Goal: Find specific page/section: Find specific page/section

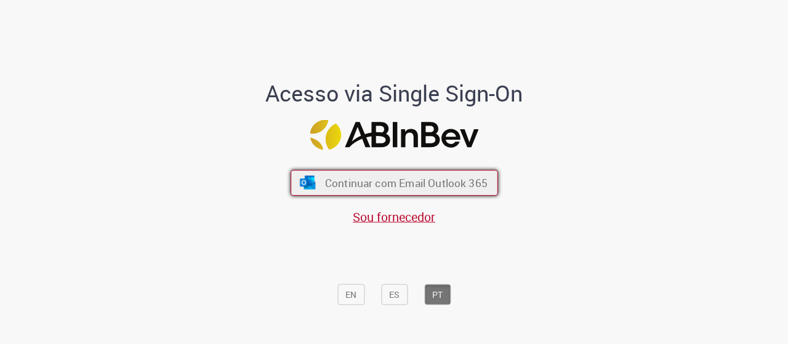
click at [456, 172] on button "Continuar com Email Outlook 365" at bounding box center [395, 183] width 208 height 26
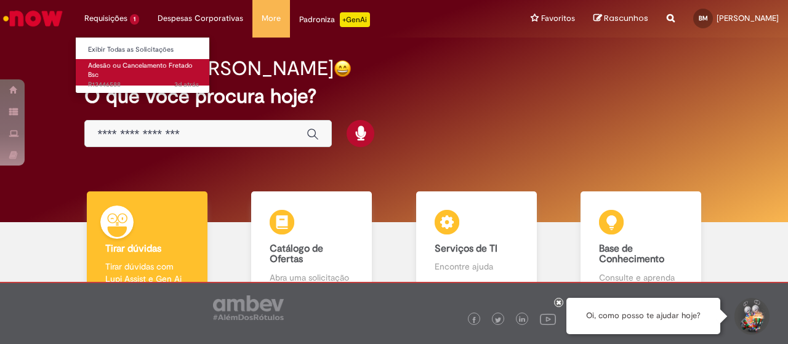
click at [115, 78] on link "Adesão ou Cancelamento Fretado Bsc 3d atrás 3 dias atrás R13446588" at bounding box center [144, 72] width 136 height 26
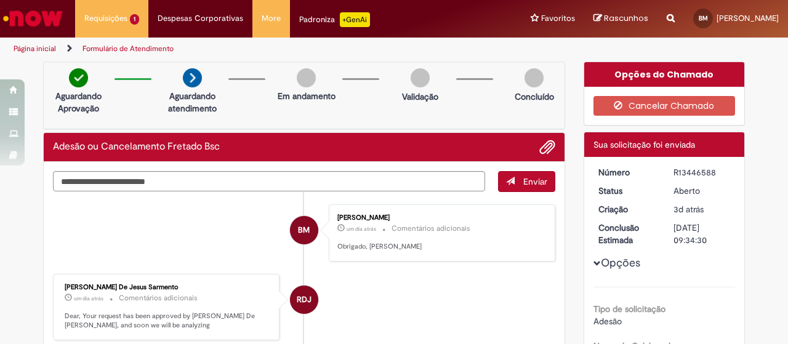
click at [31, 24] on img "Ir para a Homepage" at bounding box center [32, 18] width 63 height 25
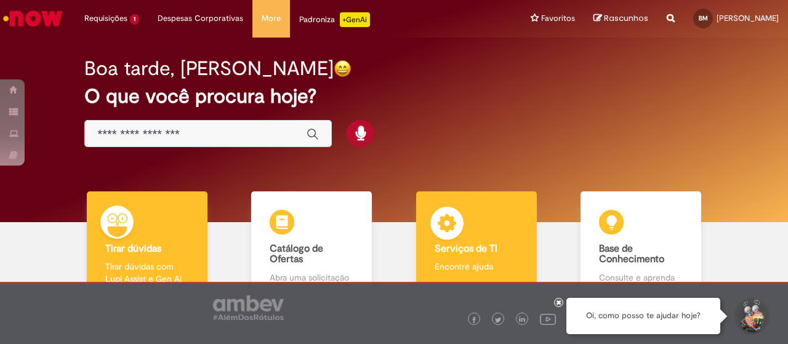
click at [482, 249] on b "Serviços de TI" at bounding box center [466, 249] width 63 height 12
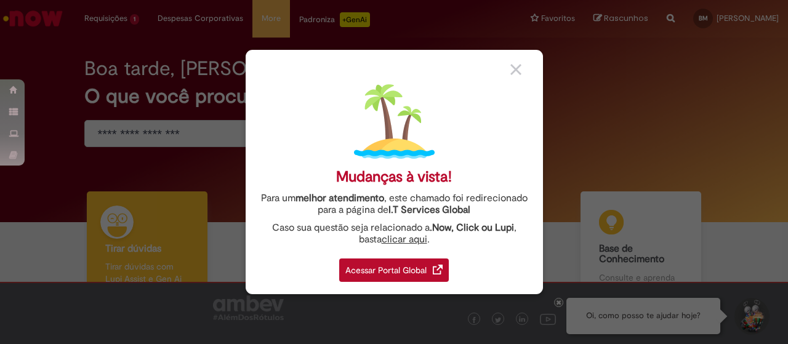
drag, startPoint x: 408, startPoint y: 284, endPoint x: 419, endPoint y: 277, distance: 12.5
click at [408, 284] on div "Mudanças à vista! Para um melhor atendimento , este chamado foi redirecionado p…" at bounding box center [395, 172] width 298 height 245
click at [419, 277] on div "Acessar Portal Global" at bounding box center [394, 270] width 110 height 23
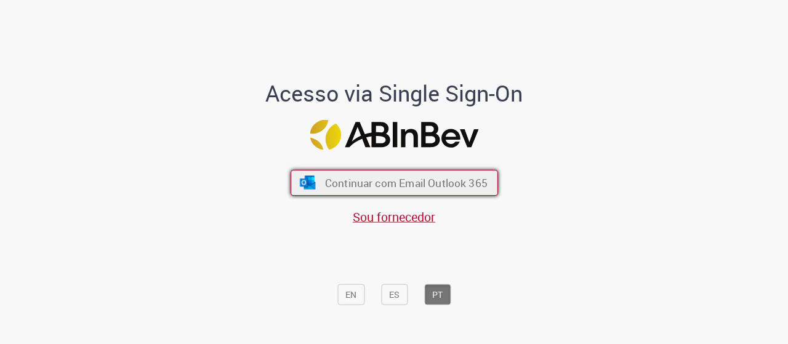
click at [390, 185] on span "Continuar com Email Outlook 365" at bounding box center [406, 183] width 163 height 14
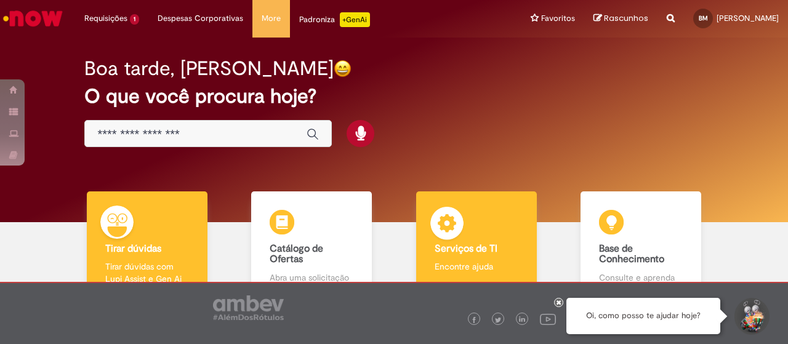
click at [465, 246] on b "Serviços de TI" at bounding box center [466, 249] width 63 height 12
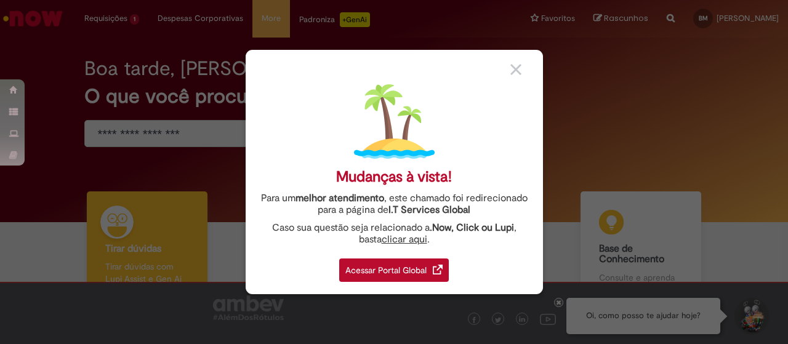
click at [389, 272] on div "Acessar Portal Global" at bounding box center [394, 270] width 110 height 23
